Goal: Task Accomplishment & Management: Complete application form

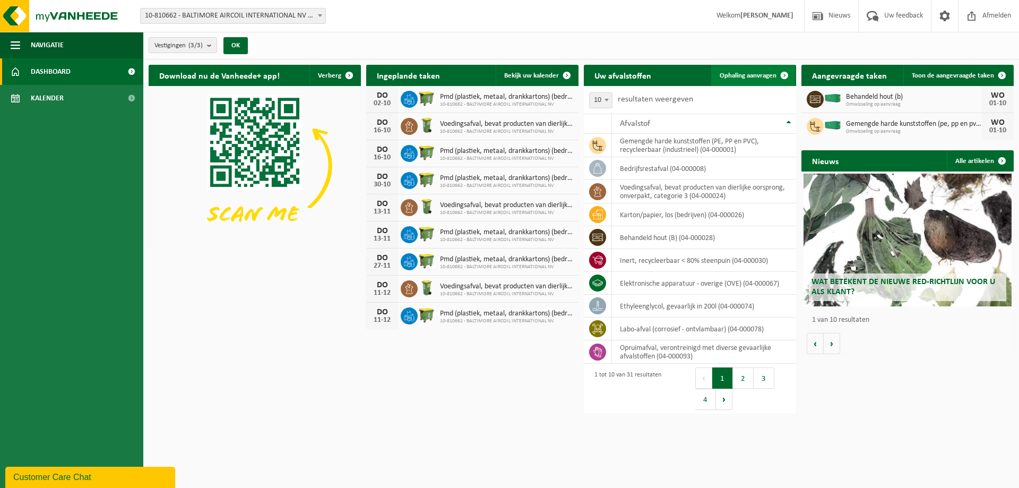
click at [783, 75] on span at bounding box center [784, 75] width 21 height 21
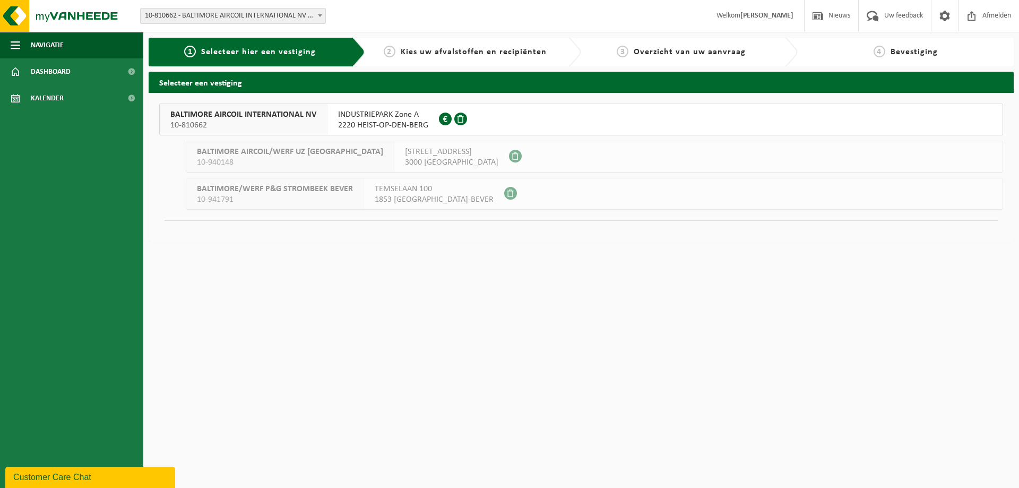
click at [227, 119] on span "BALTIMORE AIRCOIL INTERNATIONAL NV" at bounding box center [243, 114] width 146 height 11
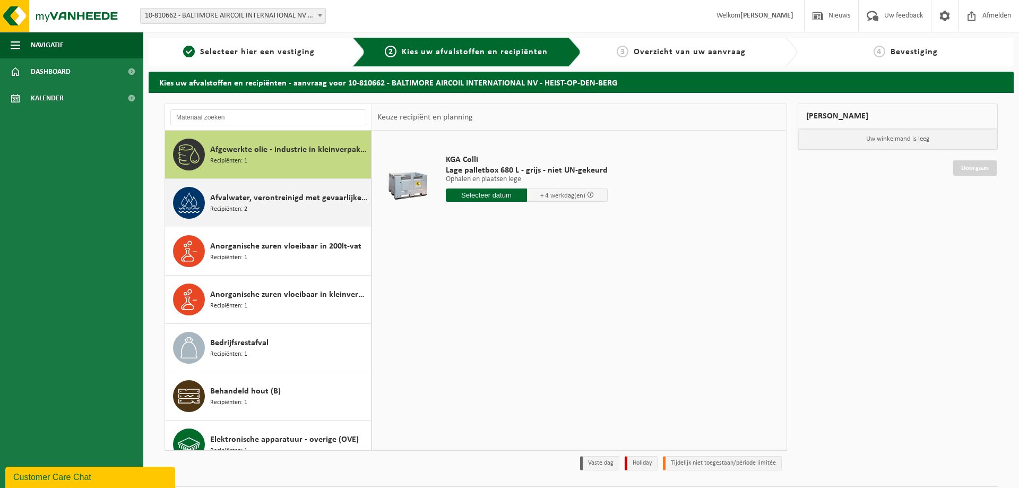
click at [237, 200] on span "Afvalwater, verontreinigd met gevaarlijke producten" at bounding box center [289, 198] width 158 height 13
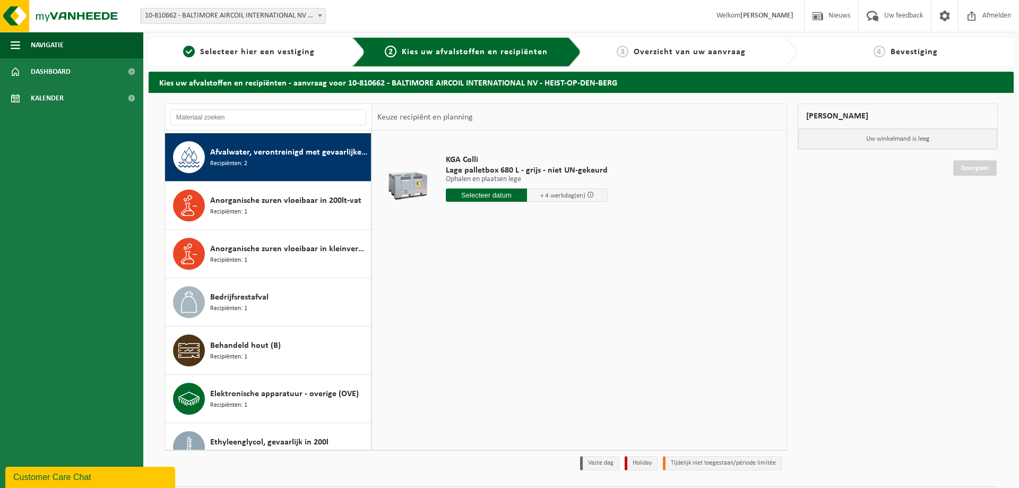
scroll to position [48, 0]
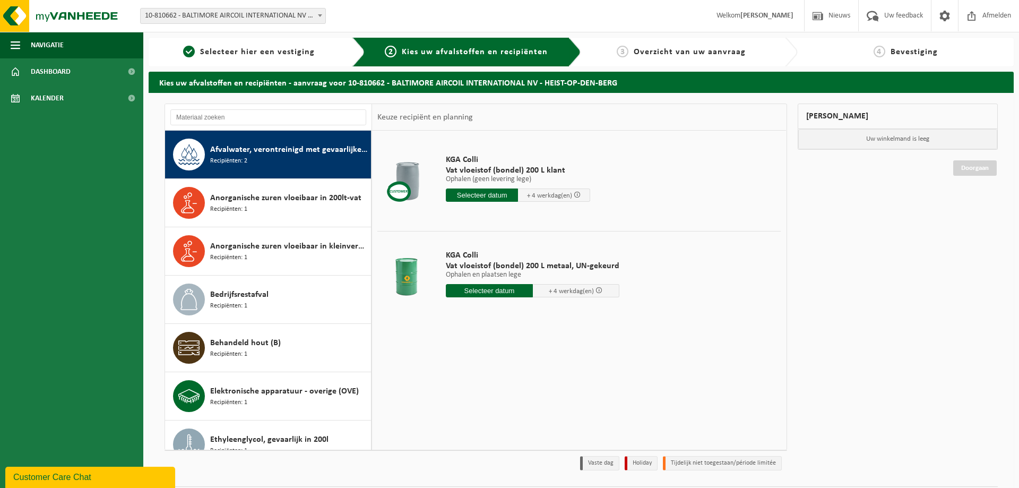
click at [484, 290] on input "text" at bounding box center [489, 290] width 87 height 13
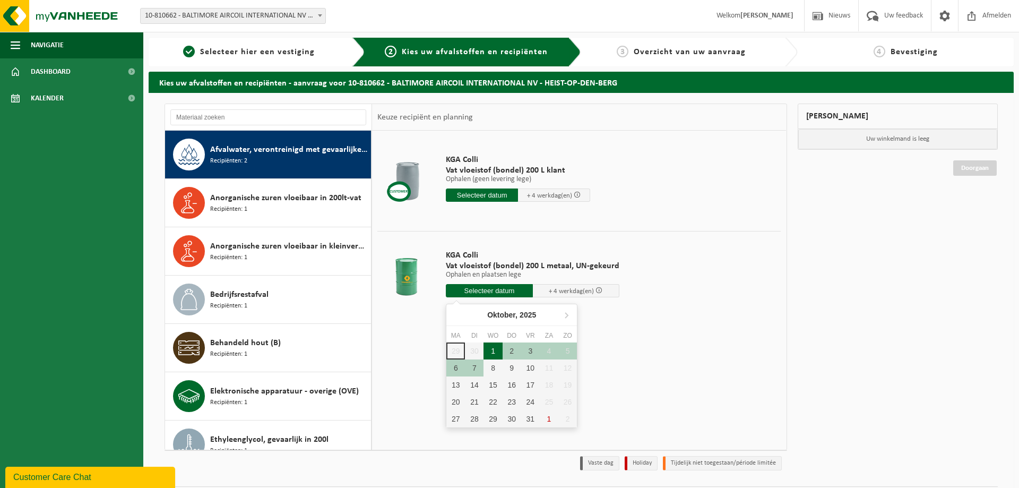
click at [493, 351] on div "1" at bounding box center [493, 350] width 19 height 17
type input "Van [DATE]"
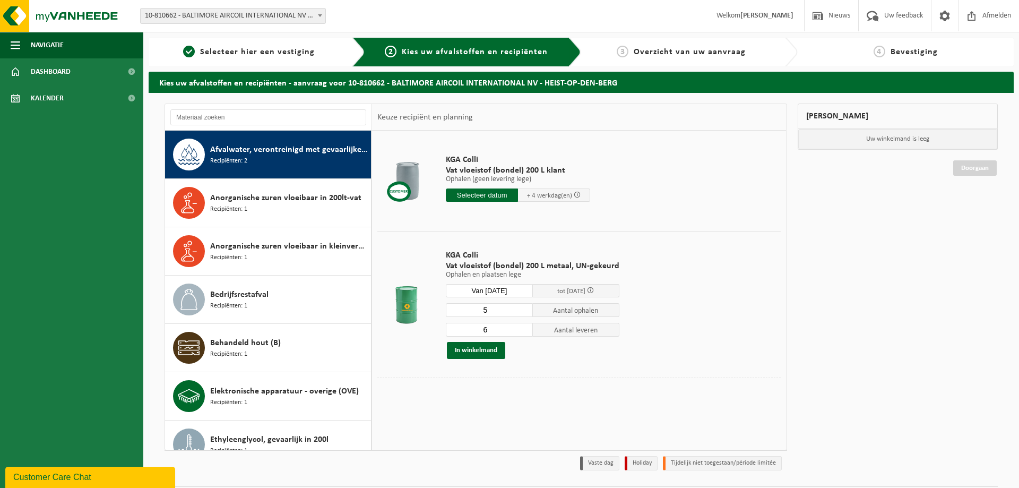
click at [522, 311] on input "5" at bounding box center [489, 310] width 87 height 14
type input "4"
click at [522, 311] on input "4" at bounding box center [489, 310] width 87 height 14
click at [522, 332] on input "5" at bounding box center [489, 330] width 87 height 14
click at [522, 332] on input "4" at bounding box center [489, 330] width 87 height 14
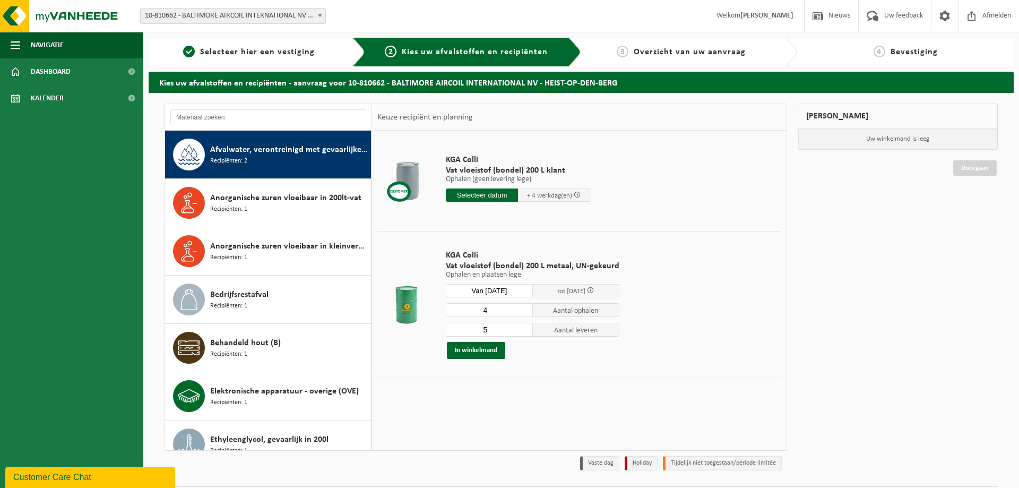
click at [522, 326] on input "5" at bounding box center [489, 330] width 87 height 14
type input "6"
click at [522, 326] on input "6" at bounding box center [489, 330] width 87 height 14
click at [479, 350] on button "In winkelmand" at bounding box center [476, 350] width 58 height 17
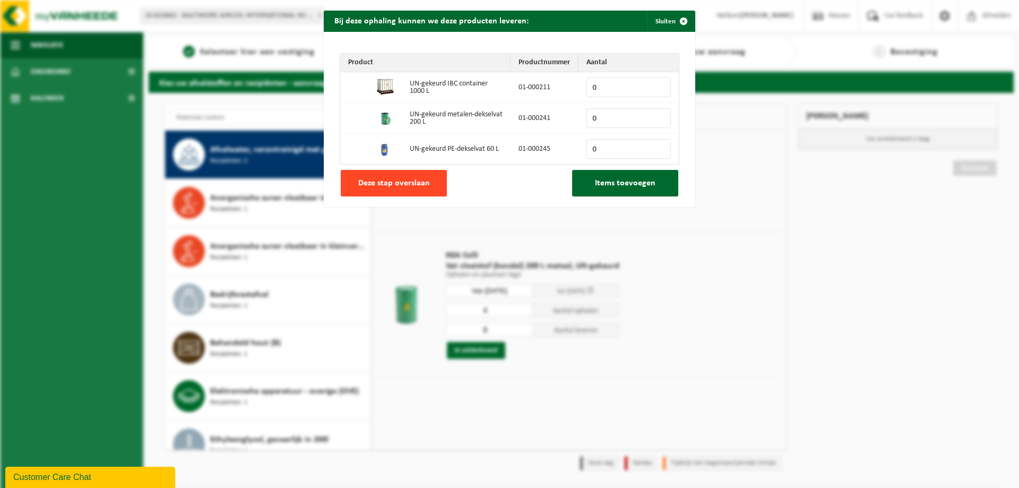
click at [370, 185] on span "Deze stap overslaan" at bounding box center [394, 183] width 72 height 8
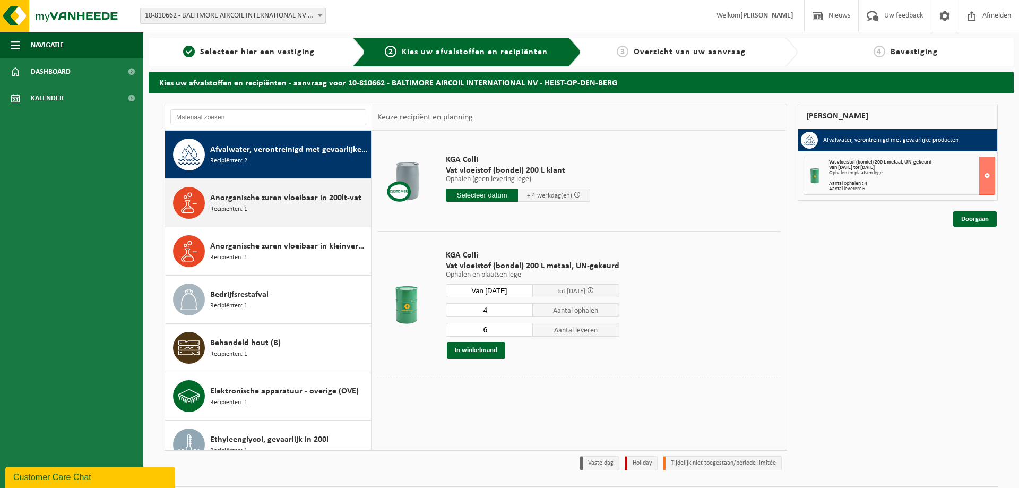
scroll to position [90, 0]
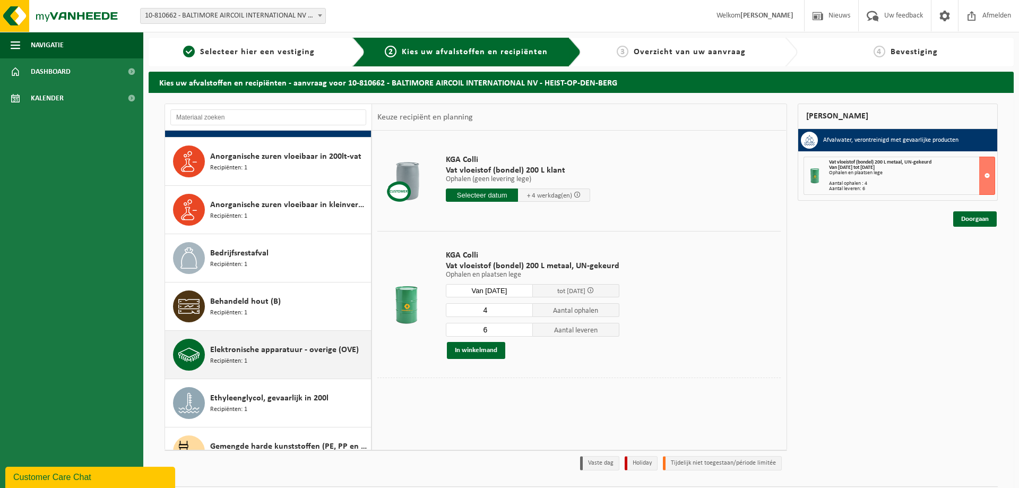
click at [254, 359] on div "Elektronische apparatuur - overige (OVE) Recipiënten: 1" at bounding box center [289, 355] width 158 height 32
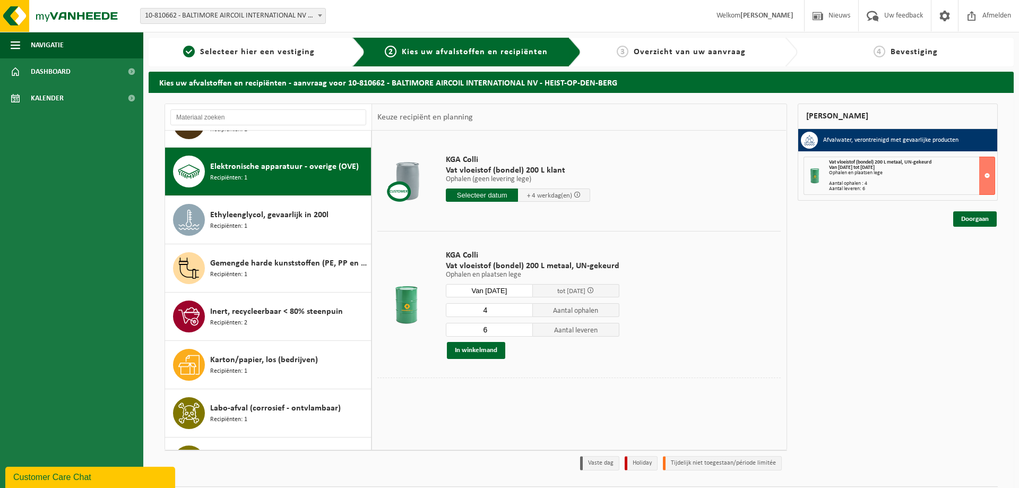
scroll to position [290, 0]
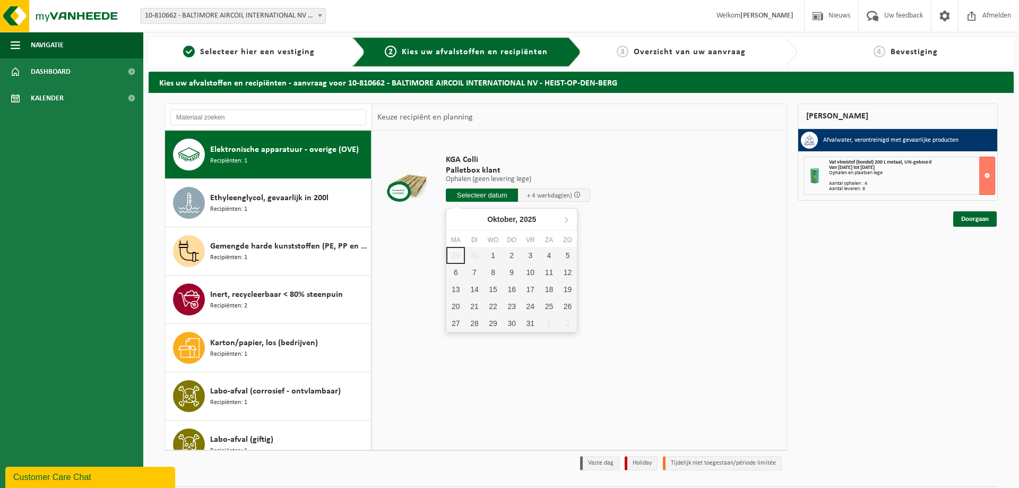
click at [486, 196] on input "text" at bounding box center [482, 194] width 72 height 13
click at [493, 256] on div "1" at bounding box center [493, 255] width 19 height 17
type input "Van [DATE]"
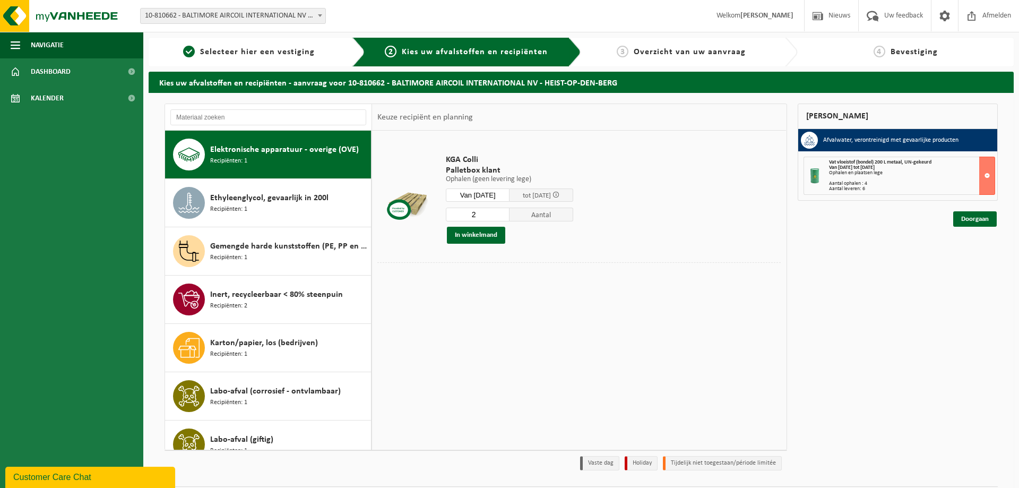
type input "2"
click at [505, 213] on input "2" at bounding box center [478, 215] width 64 height 14
click at [470, 232] on button "In winkelmand" at bounding box center [476, 235] width 58 height 17
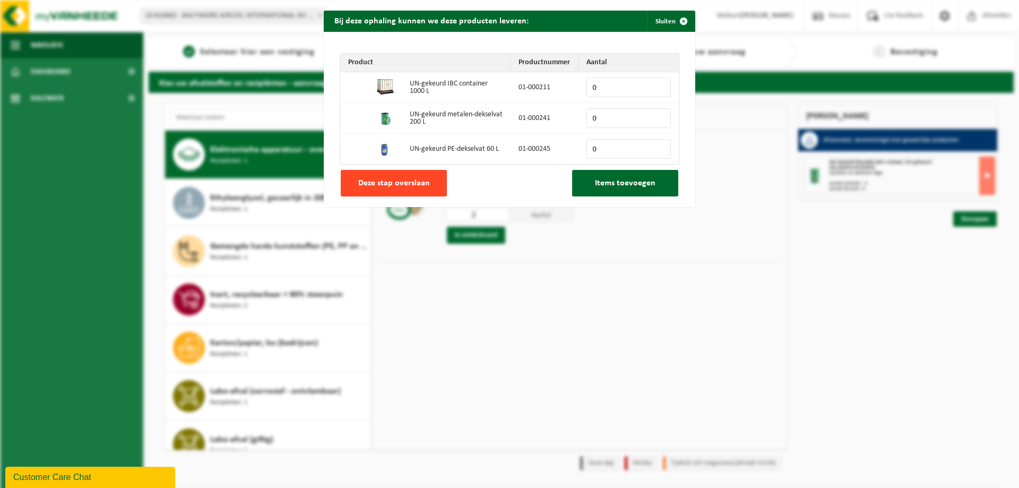
click at [407, 183] on span "Deze stap overslaan" at bounding box center [394, 183] width 72 height 8
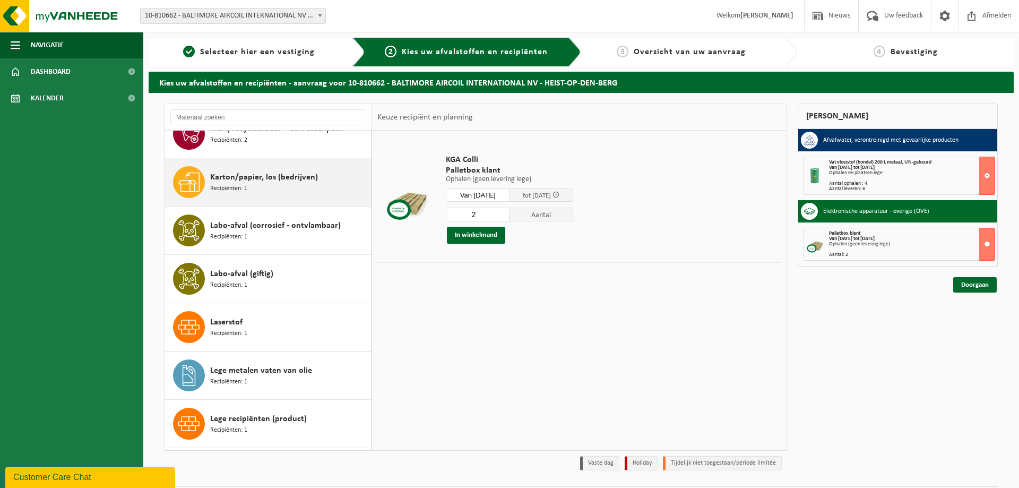
scroll to position [497, 0]
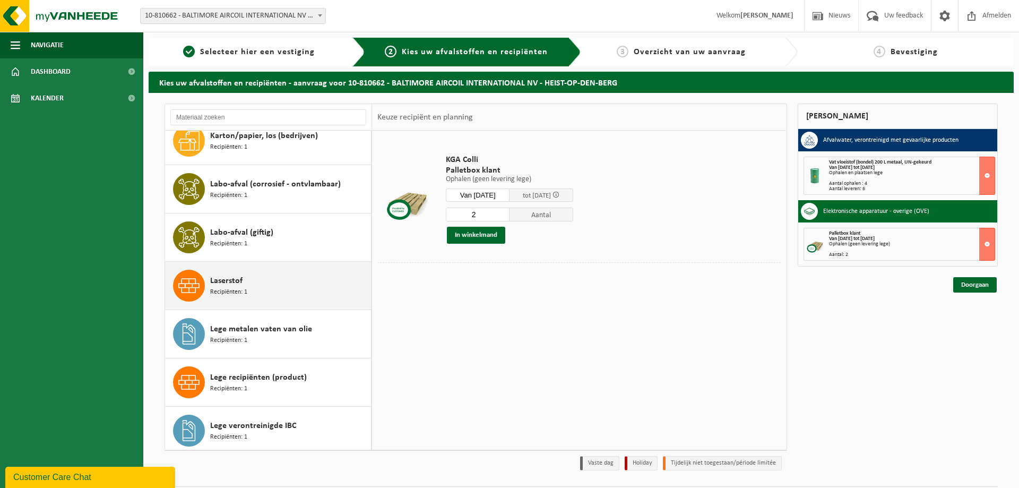
click at [229, 286] on span "Laserstof" at bounding box center [226, 280] width 32 height 13
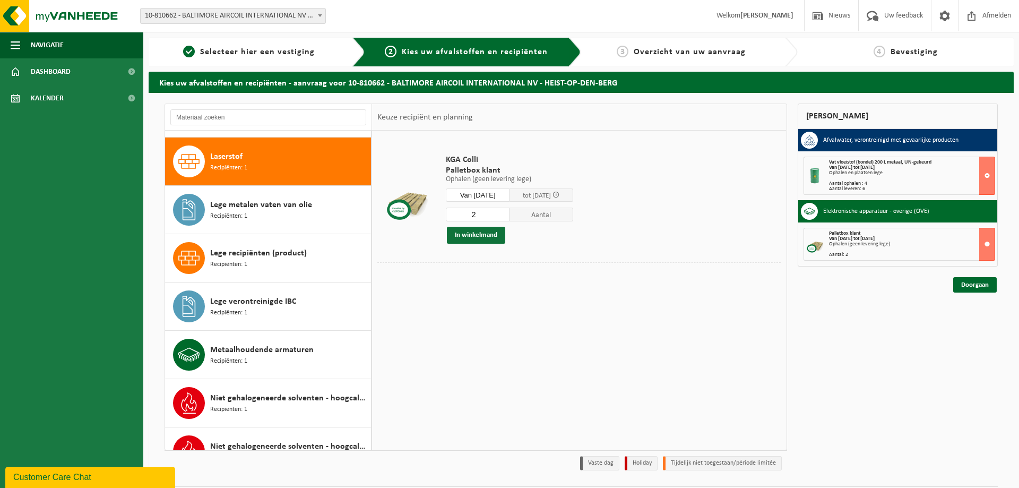
scroll to position [628, 0]
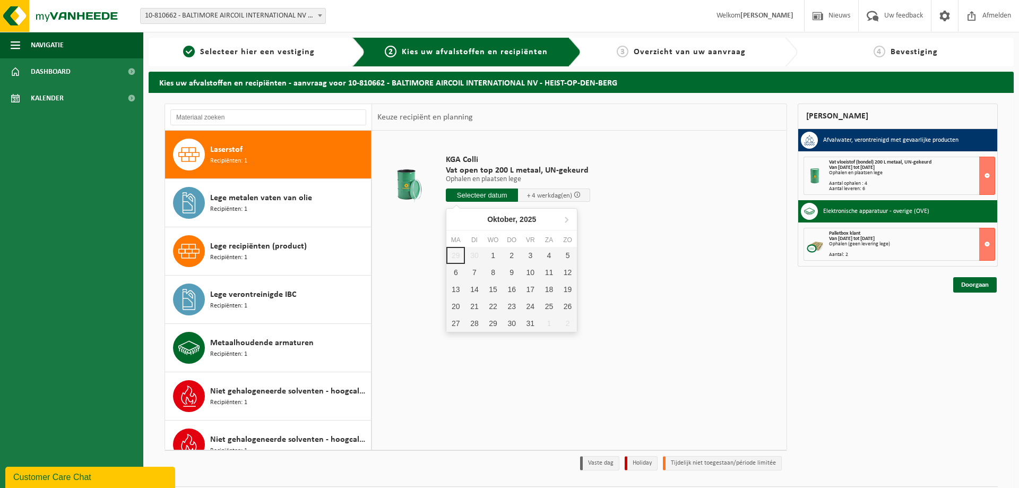
click at [473, 195] on input "text" at bounding box center [482, 194] width 72 height 13
click at [489, 255] on div "1" at bounding box center [493, 255] width 19 height 17
type input "Van [DATE]"
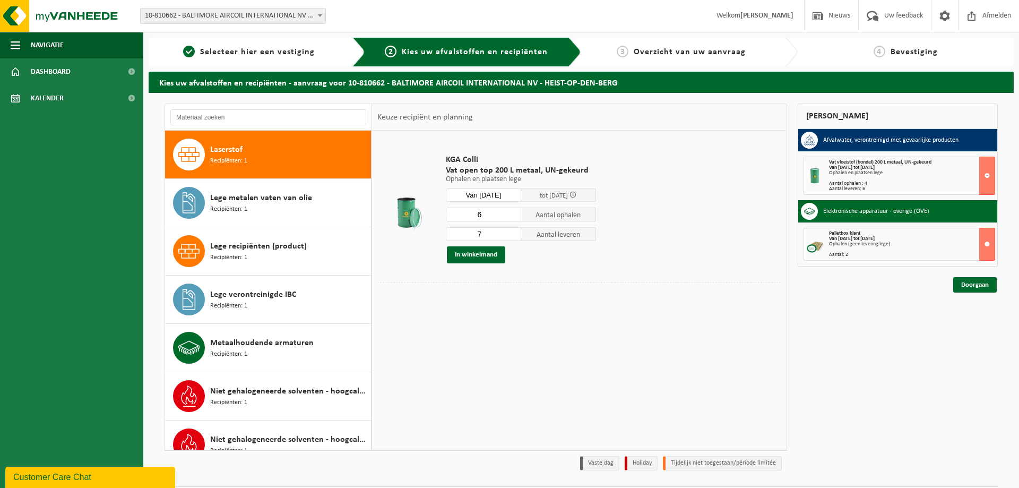
click at [510, 218] on input "6" at bounding box center [483, 215] width 75 height 14
click at [510, 218] on input "5" at bounding box center [483, 215] width 75 height 14
click at [510, 218] on input "4" at bounding box center [483, 215] width 75 height 14
click at [510, 218] on input "3" at bounding box center [483, 215] width 75 height 14
type input "2"
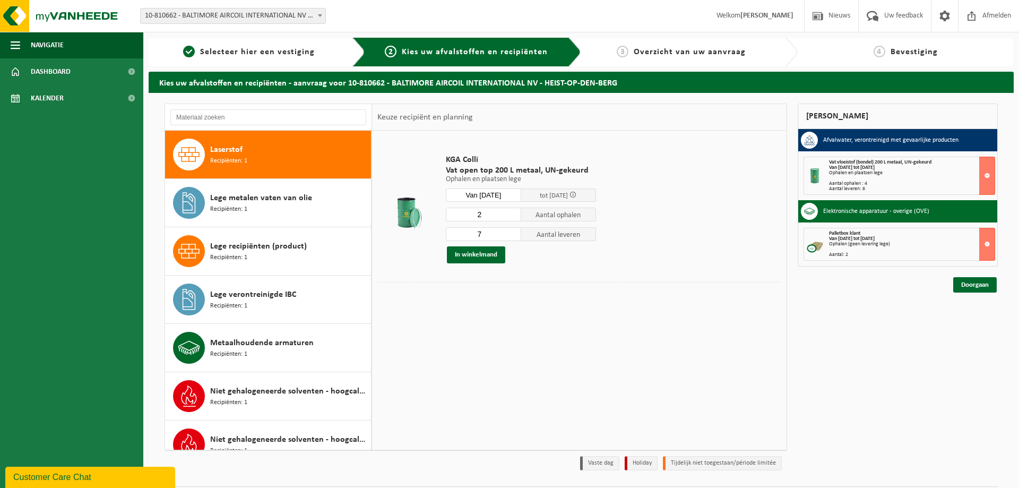
click at [510, 218] on input "2" at bounding box center [483, 215] width 75 height 14
click at [510, 232] on input "8" at bounding box center [483, 234] width 75 height 14
click at [508, 238] on input "7" at bounding box center [483, 234] width 75 height 14
click at [508, 238] on input "6" at bounding box center [483, 234] width 75 height 14
click at [508, 238] on input "5" at bounding box center [483, 234] width 75 height 14
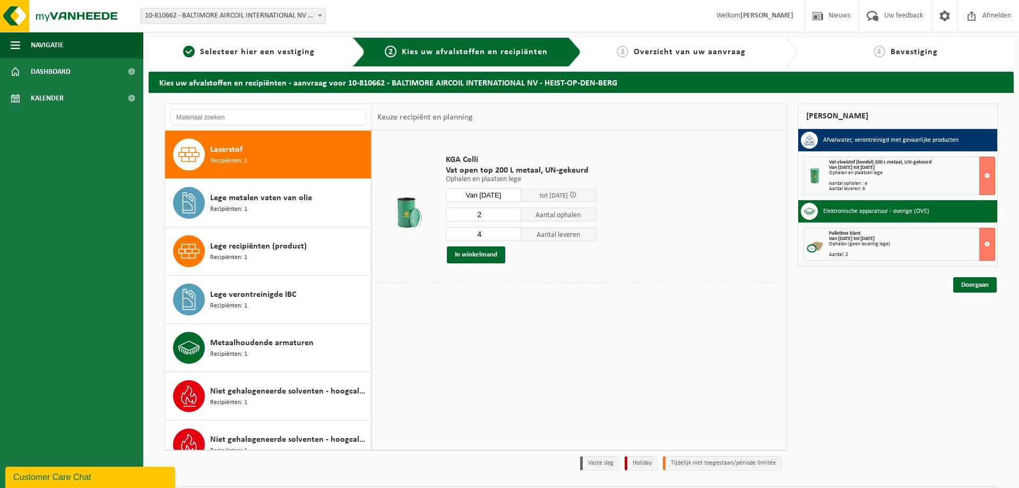
click at [508, 238] on input "4" at bounding box center [483, 234] width 75 height 14
click at [513, 232] on input "5" at bounding box center [483, 234] width 75 height 14
type input "6"
click at [513, 232] on input "6" at bounding box center [483, 234] width 75 height 14
click at [474, 254] on button "In winkelmand" at bounding box center [476, 254] width 58 height 17
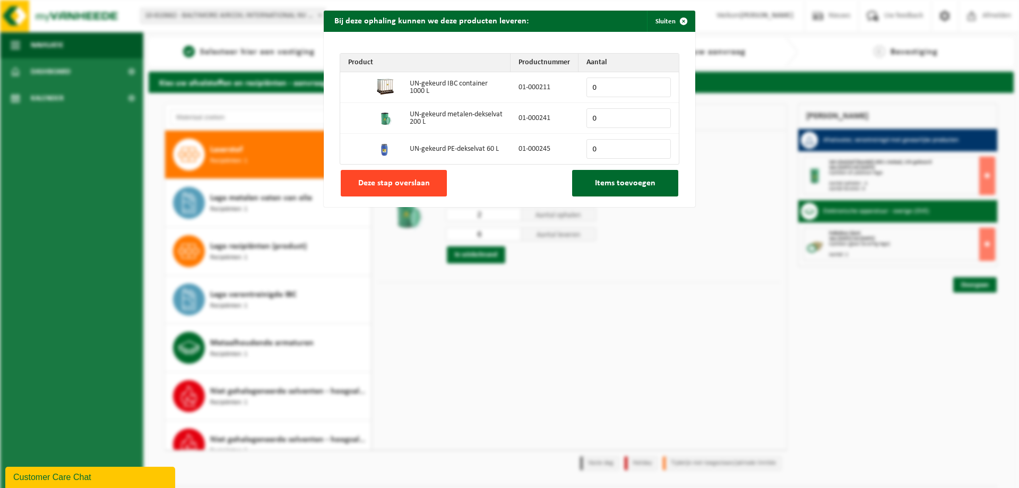
click at [406, 184] on span "Deze stap overslaan" at bounding box center [394, 183] width 72 height 8
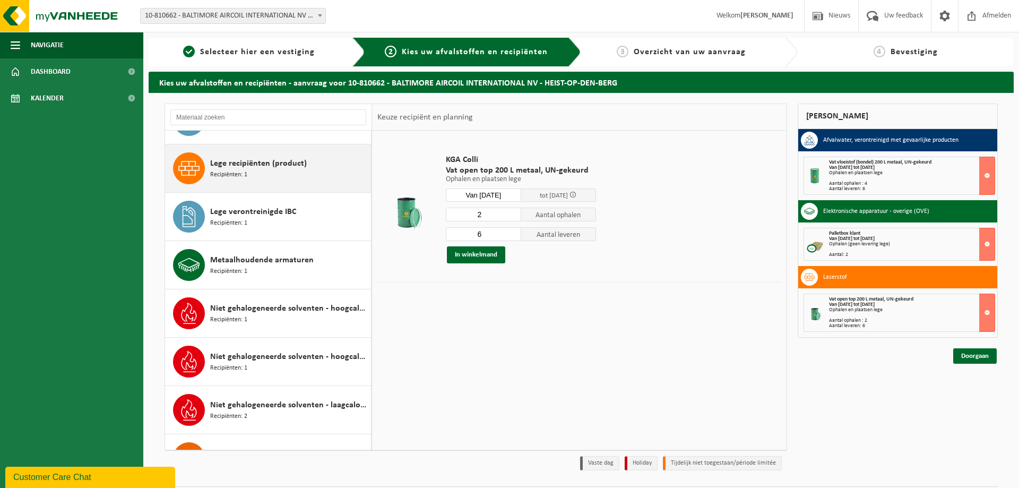
scroll to position [752, 0]
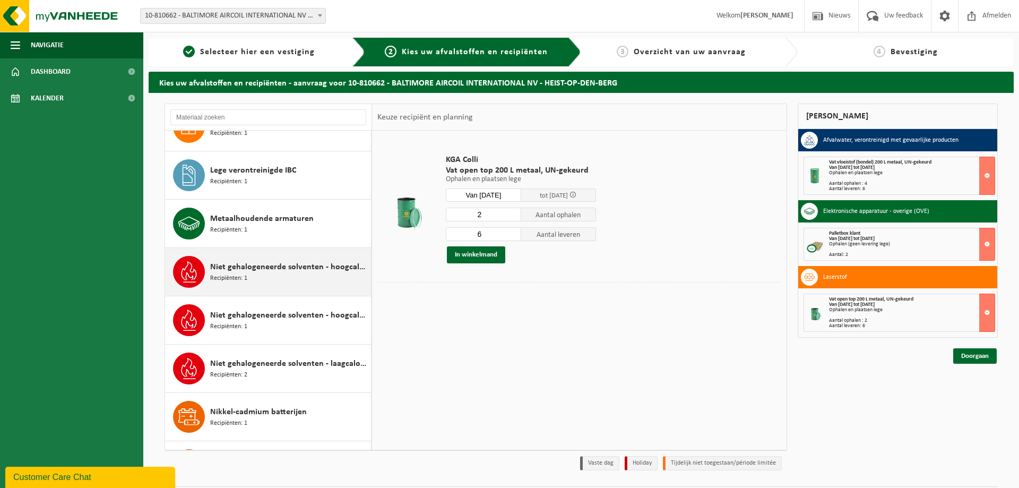
click at [256, 271] on span "Niet gehalogeneerde solventen - hoogcalorisch in 200lt-vat" at bounding box center [289, 267] width 158 height 13
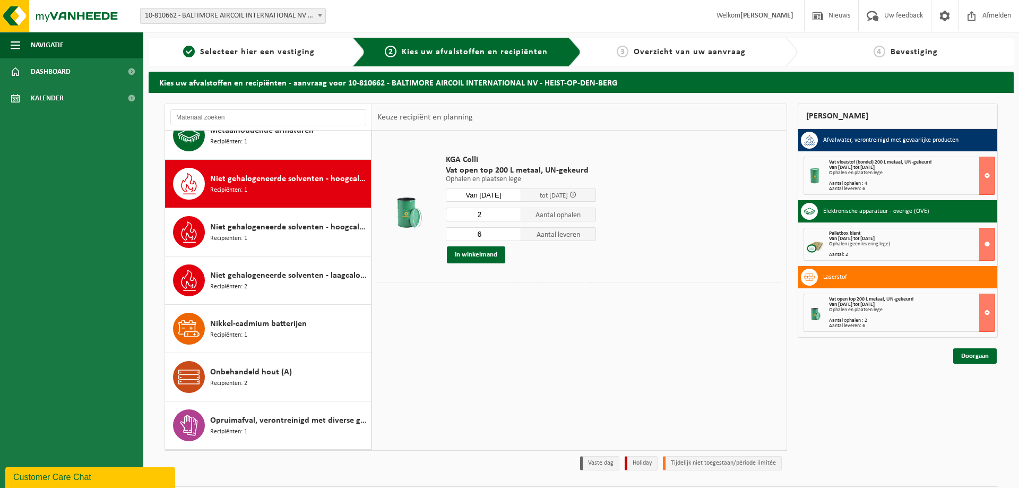
scroll to position [869, 0]
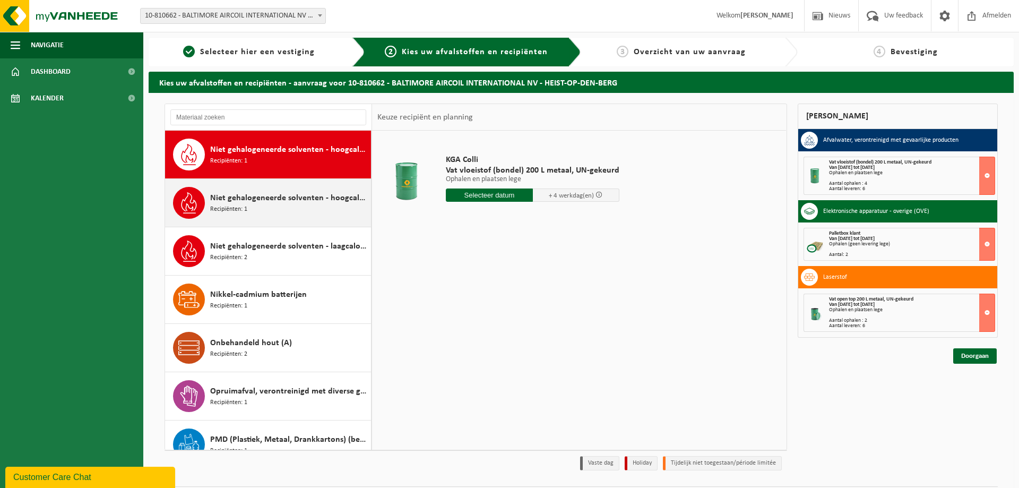
click at [237, 196] on span "Niet gehalogeneerde solventen - hoogcalorisch in kleinverpakking" at bounding box center [289, 198] width 158 height 13
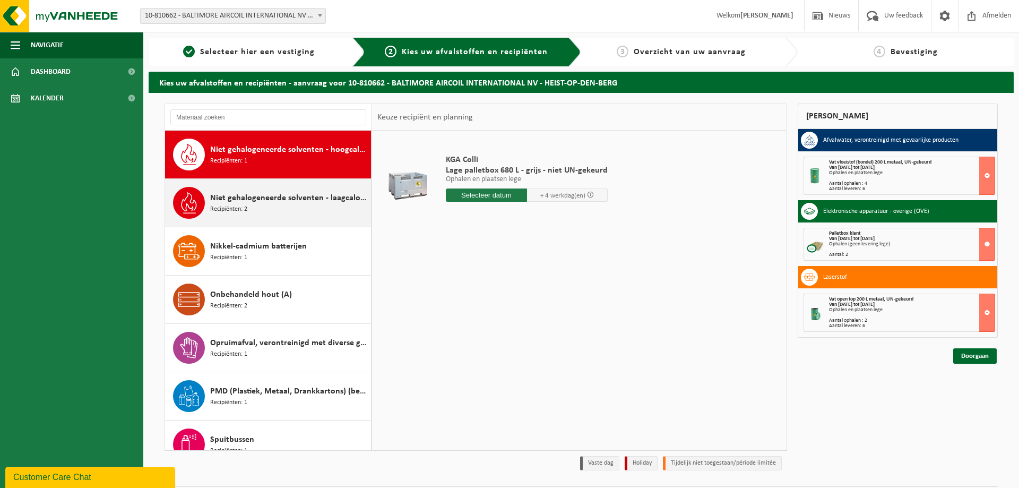
click at [237, 197] on span "Niet gehalogeneerde solventen - laagcalorisch in 200lt-vat" at bounding box center [289, 198] width 158 height 13
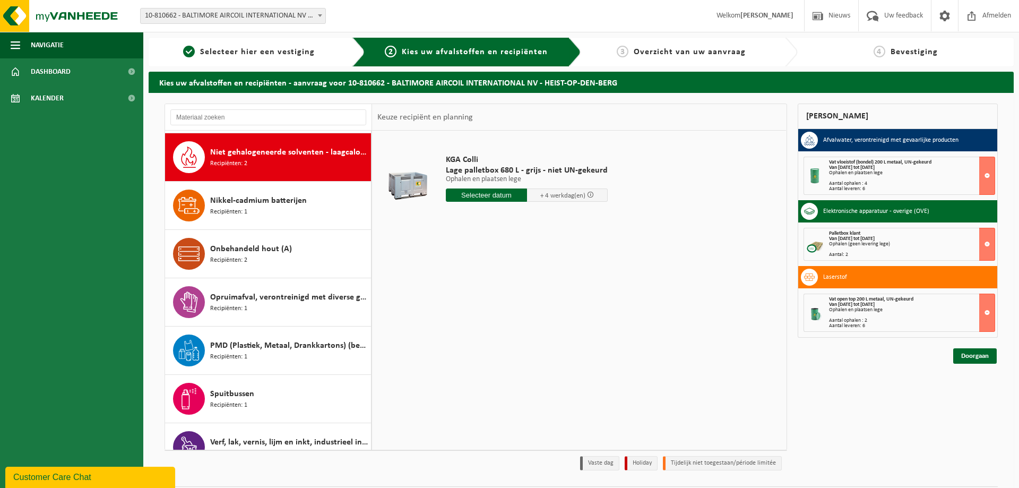
scroll to position [966, 0]
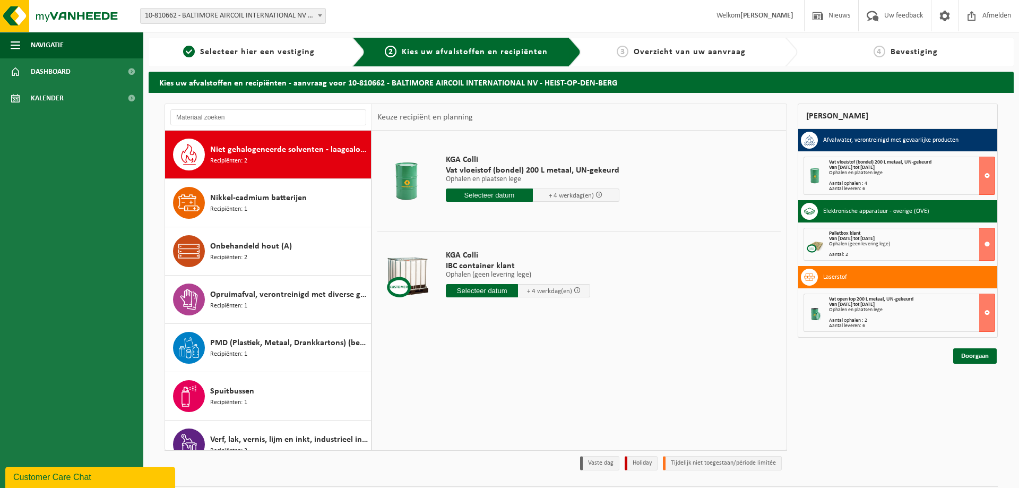
click at [502, 192] on input "text" at bounding box center [489, 194] width 87 height 13
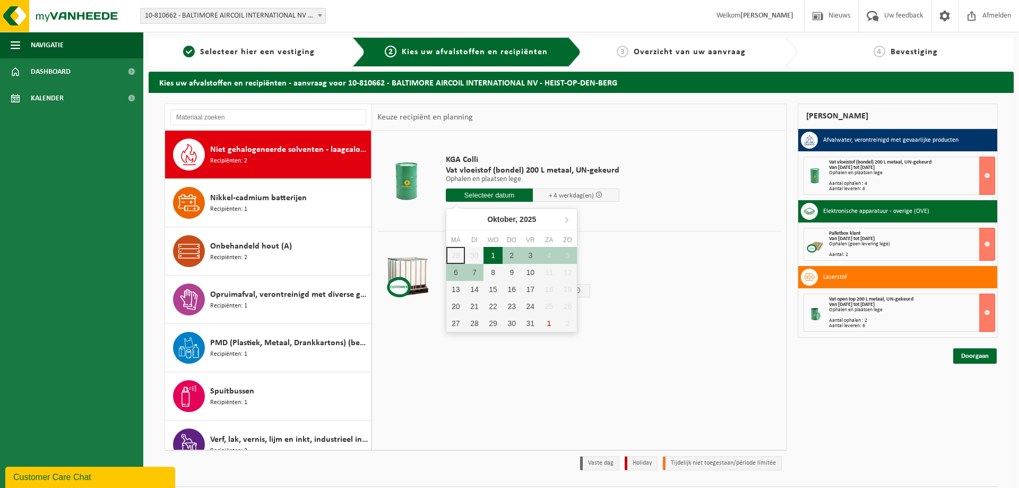
click at [495, 252] on div "1" at bounding box center [493, 255] width 19 height 17
type input "Van [DATE]"
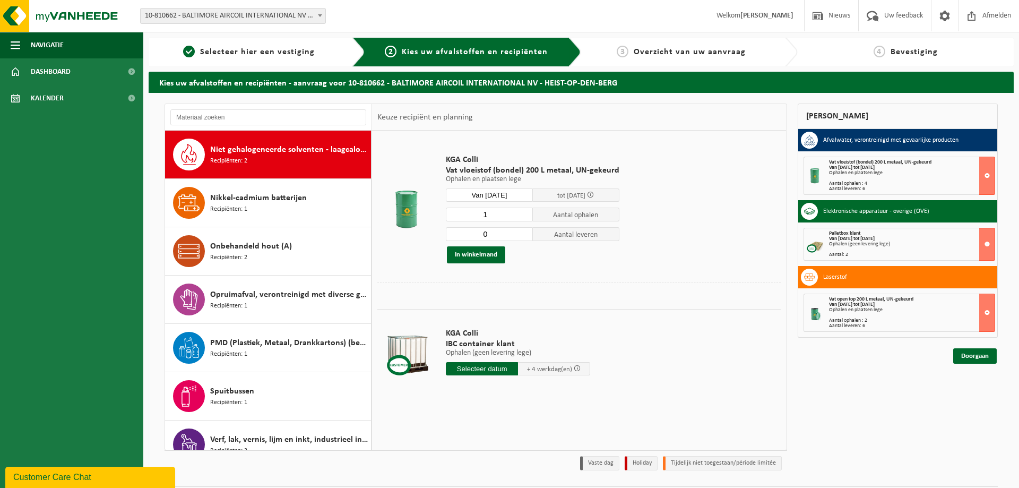
type input "0"
click at [522, 237] on input "0" at bounding box center [489, 234] width 87 height 14
click at [478, 253] on button "In winkelmand" at bounding box center [476, 254] width 58 height 17
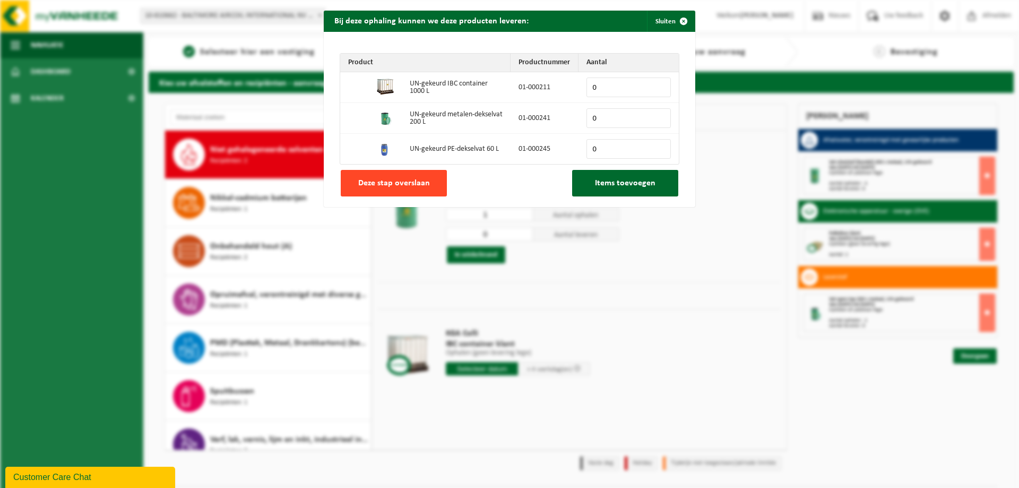
click at [404, 187] on span "Deze stap overslaan" at bounding box center [394, 183] width 72 height 8
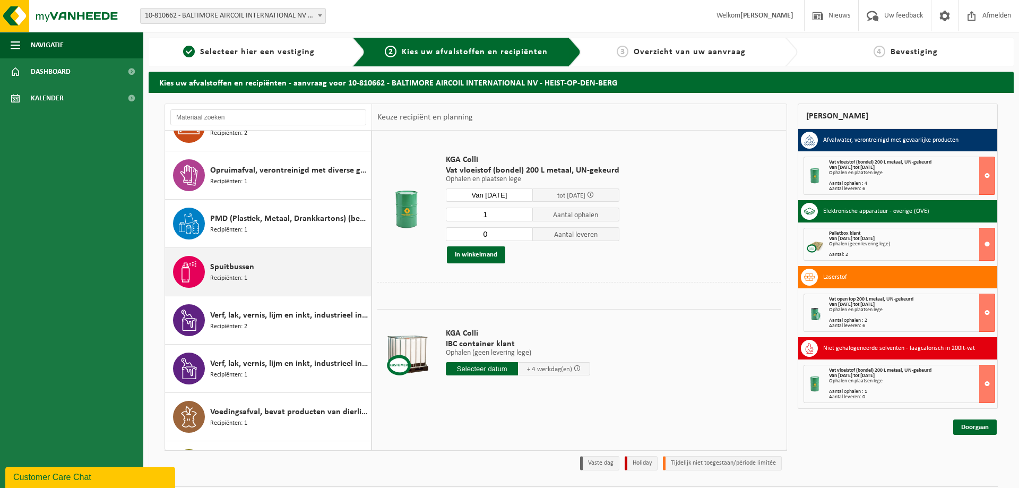
click at [220, 269] on span "Spuitbussen" at bounding box center [232, 267] width 44 height 13
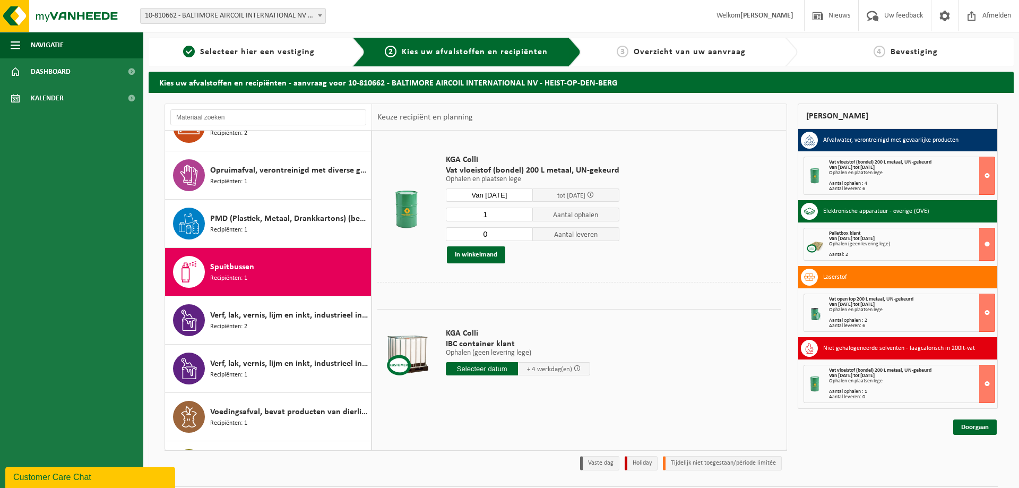
scroll to position [1129, 0]
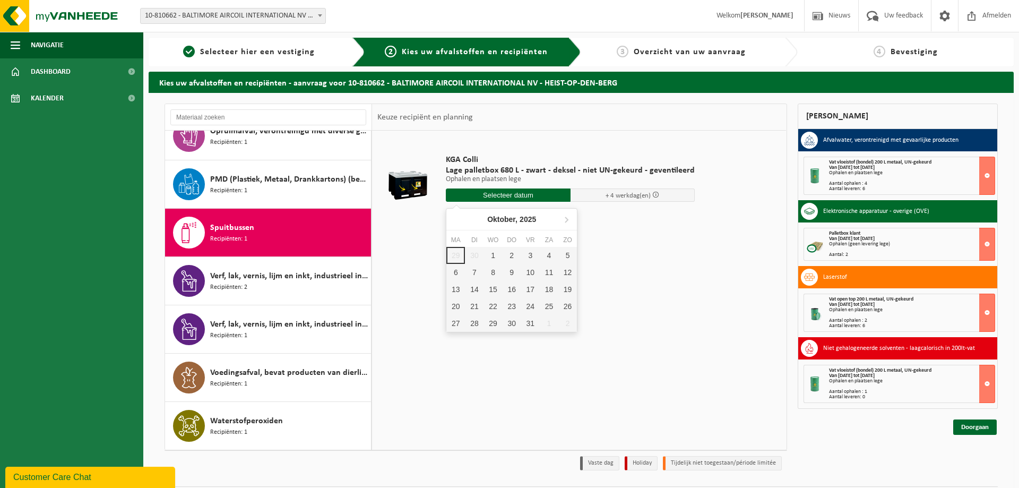
click at [508, 196] on input "text" at bounding box center [508, 194] width 125 height 13
click at [491, 257] on div "1" at bounding box center [493, 255] width 19 height 17
type input "Van [DATE]"
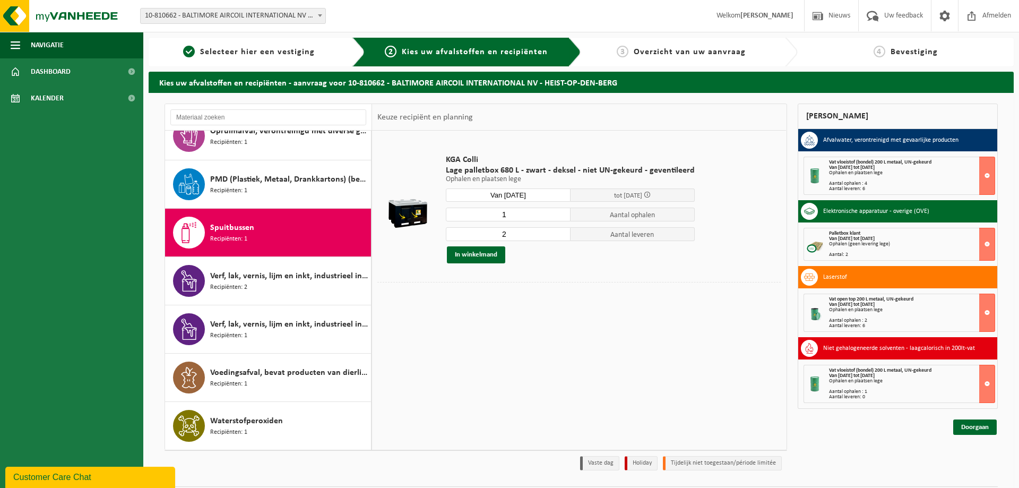
type input "1"
click at [557, 217] on input "1" at bounding box center [508, 215] width 125 height 14
type input "1"
click at [558, 235] on input "1" at bounding box center [508, 234] width 125 height 14
click at [478, 255] on button "In winkelmand" at bounding box center [476, 254] width 58 height 17
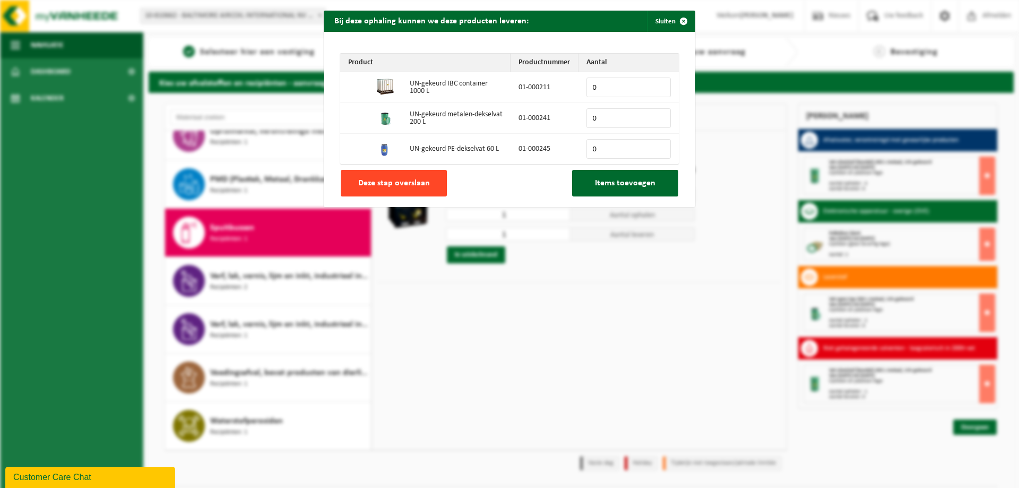
click at [394, 187] on span "Deze stap overslaan" at bounding box center [394, 183] width 72 height 8
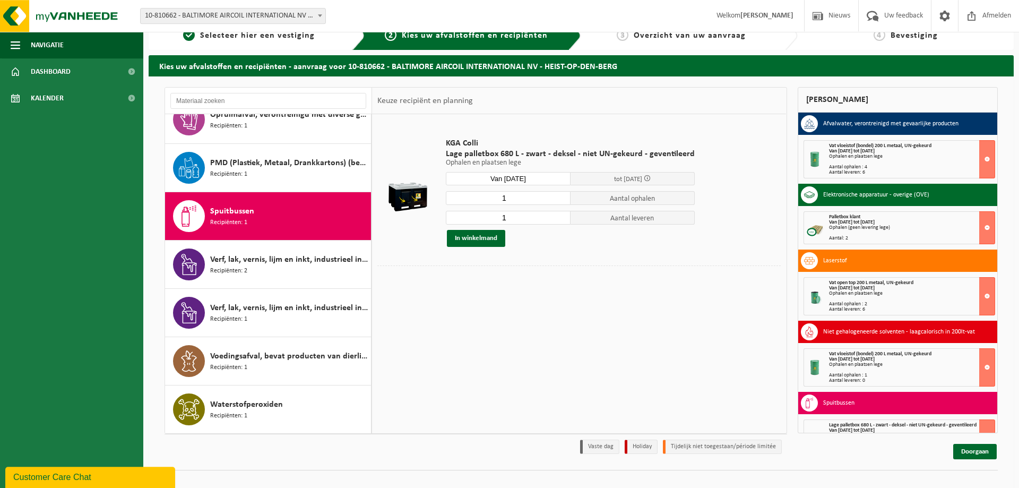
scroll to position [25, 0]
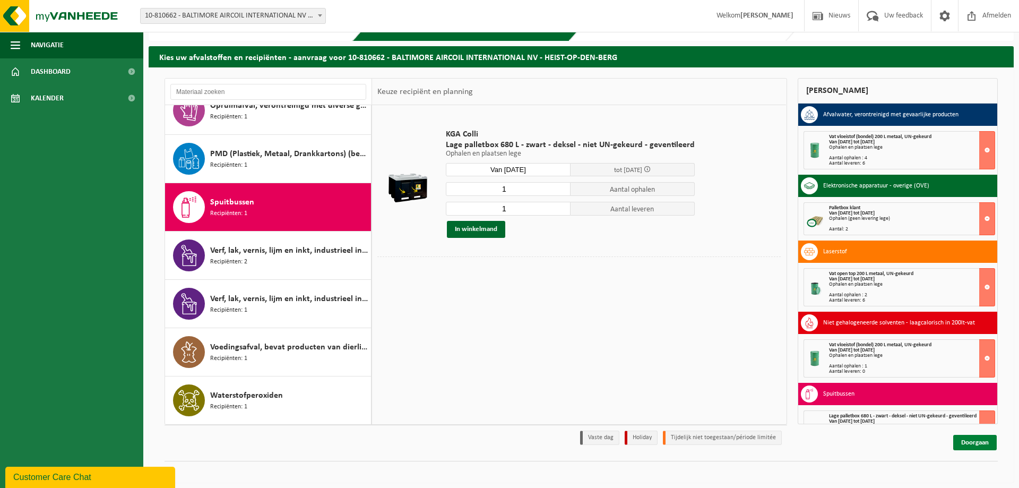
click at [973, 442] on link "Doorgaan" at bounding box center [975, 442] width 44 height 15
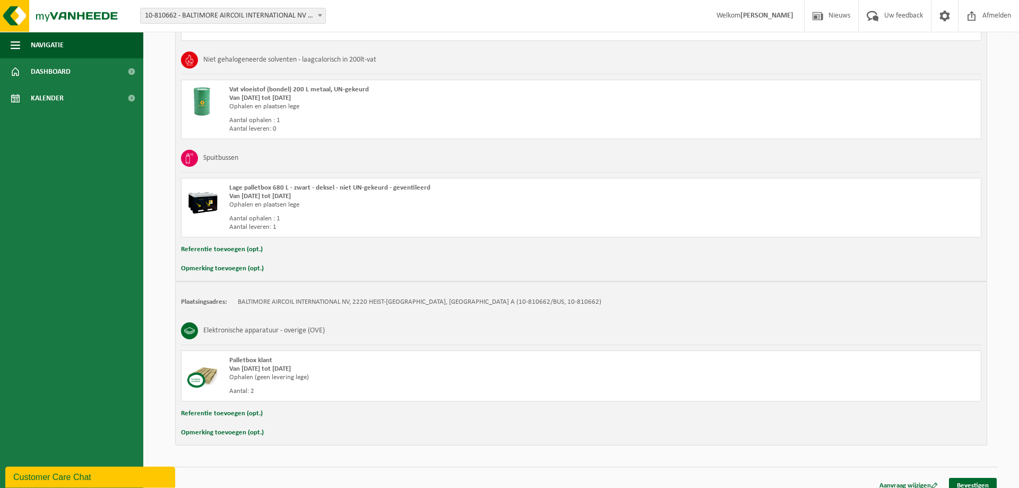
scroll to position [429, 0]
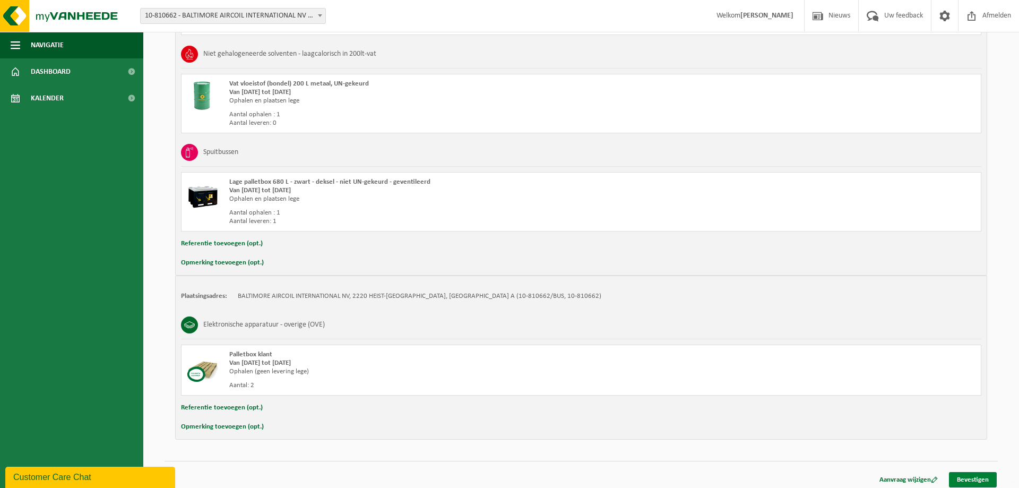
click at [968, 479] on link "Bevestigen" at bounding box center [973, 479] width 48 height 15
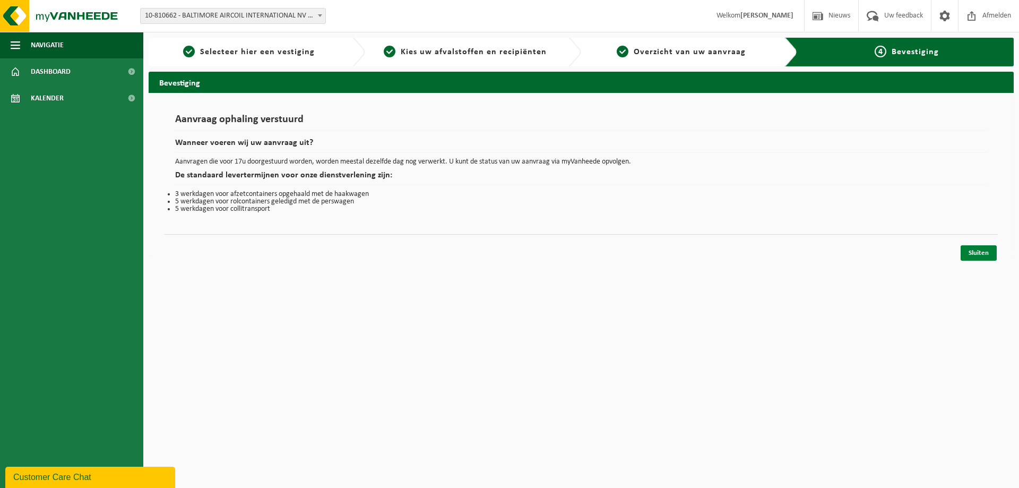
click at [974, 253] on link "Sluiten" at bounding box center [979, 252] width 36 height 15
